Goal: Check status: Check status

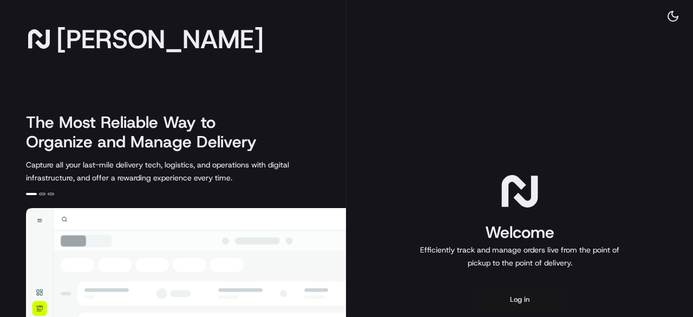
click at [509, 291] on button "Log in" at bounding box center [520, 300] width 87 height 26
